Goal: Transaction & Acquisition: Download file/media

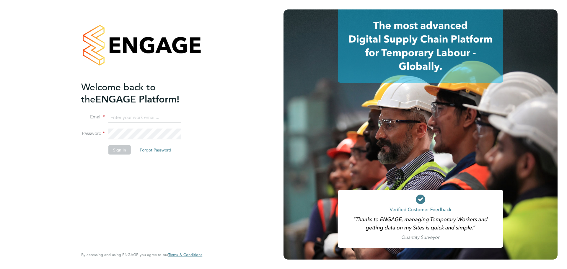
click at [141, 118] on input at bounding box center [144, 117] width 73 height 11
type input "solongo.myagmar@wates.co.uk"
click at [122, 151] on button "Sign In" at bounding box center [119, 149] width 22 height 9
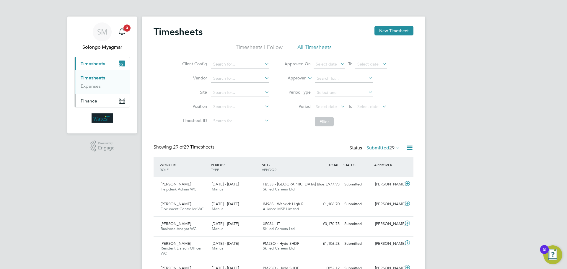
click at [95, 102] on span "Finance" at bounding box center [89, 101] width 17 height 6
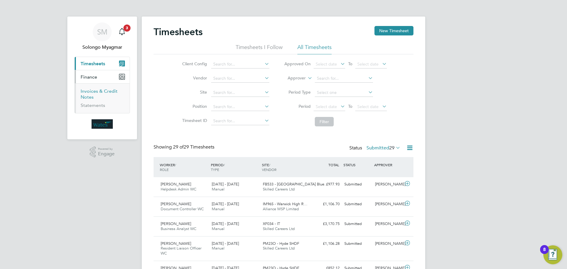
click at [88, 95] on link "Invoices & Credit Notes" at bounding box center [99, 94] width 37 height 12
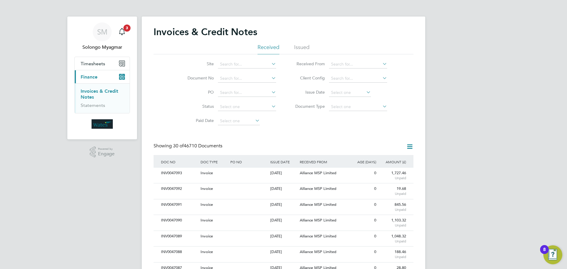
click at [365, 93] on icon at bounding box center [365, 92] width 0 height 8
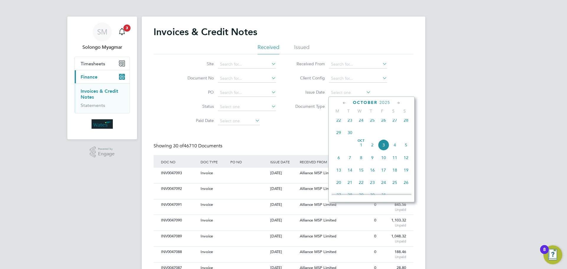
click at [373, 149] on span "2" at bounding box center [372, 144] width 11 height 11
type input "[DATE]"
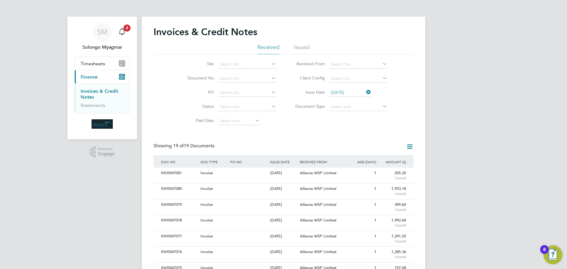
click at [409, 150] on icon at bounding box center [409, 146] width 7 height 7
click at [384, 161] on li "Download invoices" at bounding box center [386, 161] width 56 height 8
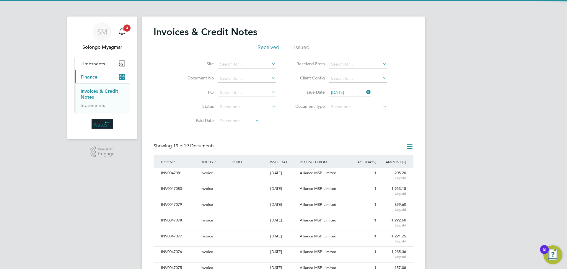
click at [412, 149] on icon at bounding box center [409, 146] width 7 height 7
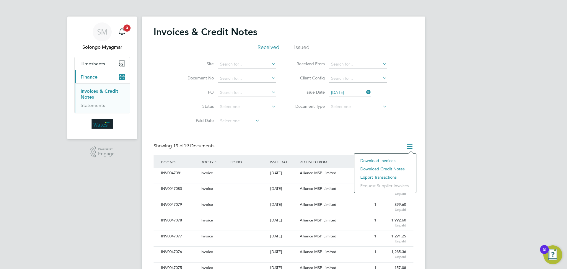
click at [400, 168] on li "Download credit notes" at bounding box center [386, 169] width 56 height 8
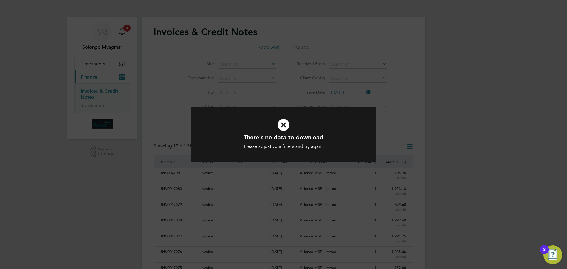
click at [287, 125] on icon at bounding box center [284, 124] width 154 height 23
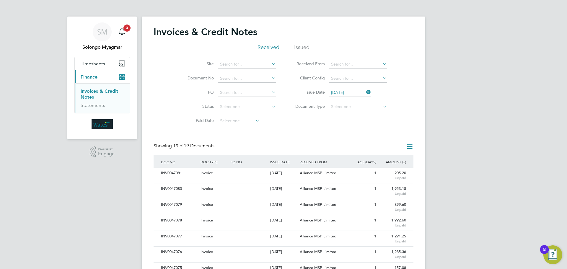
click at [365, 92] on icon at bounding box center [365, 92] width 0 height 8
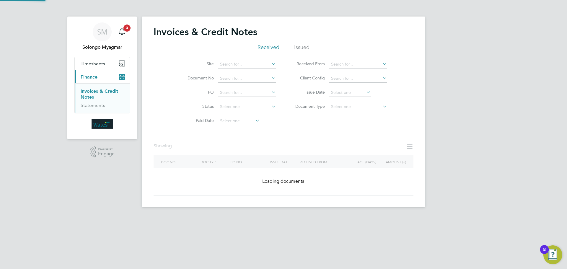
click at [365, 92] on icon at bounding box center [365, 92] width 0 height 8
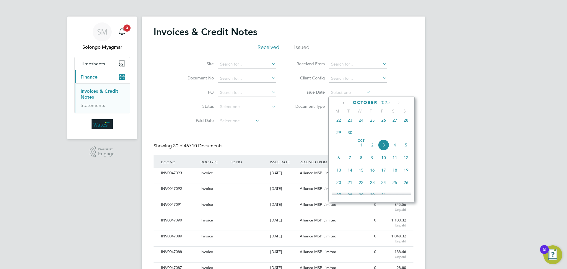
click at [382, 148] on span "3" at bounding box center [383, 144] width 11 height 11
type input "[DATE]"
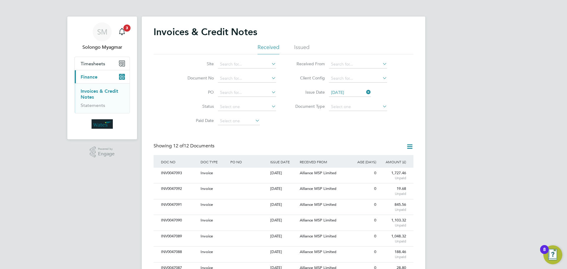
click at [410, 147] on icon at bounding box center [409, 146] width 7 height 7
click at [382, 161] on li "Download invoices" at bounding box center [386, 161] width 56 height 8
click at [411, 147] on icon at bounding box center [409, 146] width 7 height 7
click at [401, 170] on li "Download credit notes" at bounding box center [386, 169] width 56 height 8
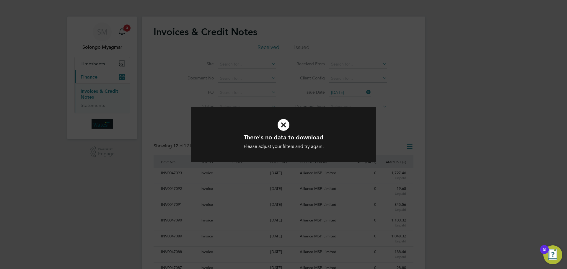
click at [284, 126] on icon at bounding box center [284, 124] width 154 height 23
